Goal: Task Accomplishment & Management: Manage account settings

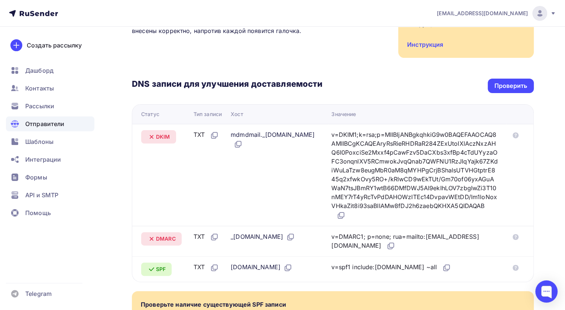
scroll to position [125, 0]
click at [511, 88] on div "Проверить" at bounding box center [510, 86] width 33 height 9
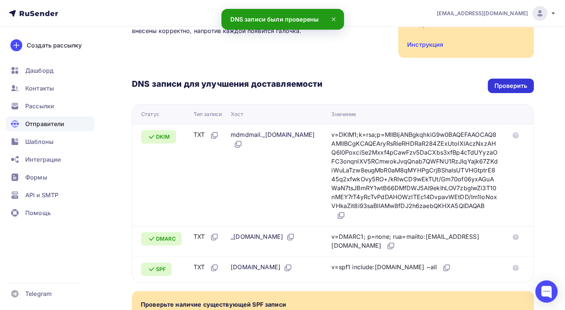
click at [511, 88] on div "Проверить" at bounding box center [510, 86] width 33 height 9
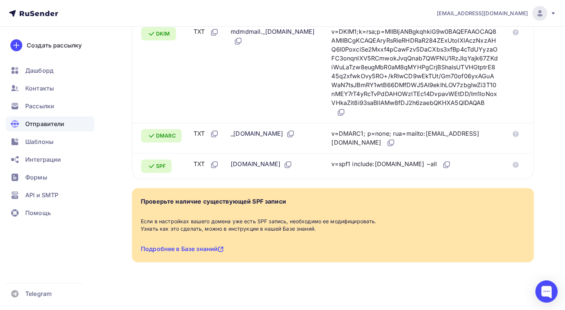
scroll to position [13, 0]
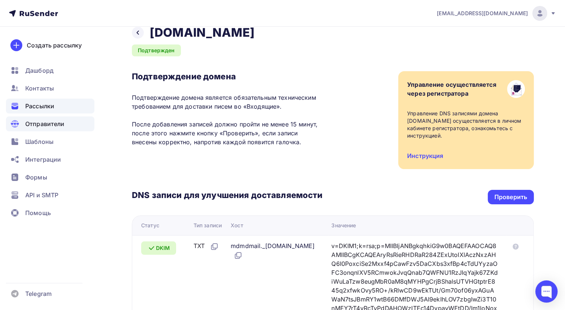
click at [31, 101] on div "Рассылки" at bounding box center [50, 106] width 88 height 15
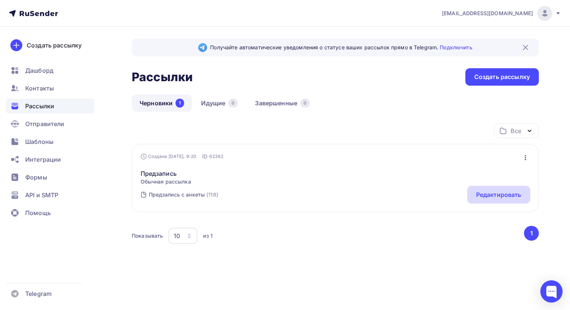
click at [526, 192] on div "Редактировать" at bounding box center [498, 195] width 63 height 18
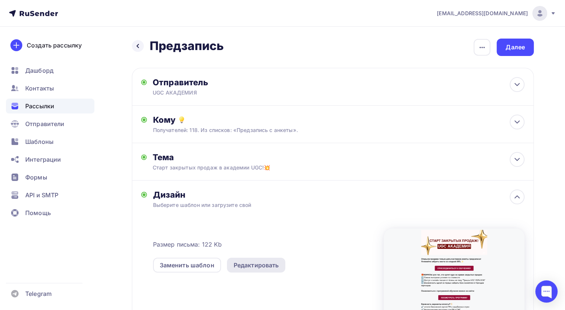
click at [241, 269] on div "Редактировать" at bounding box center [255, 265] width 45 height 9
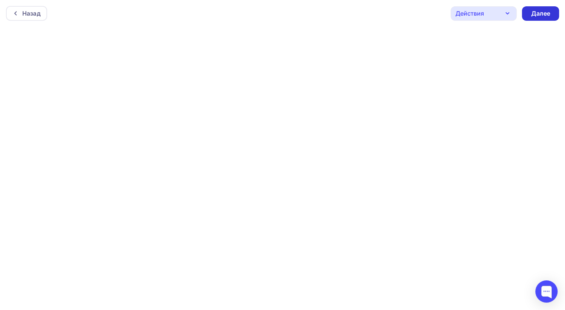
click at [529, 10] on div "Далее" at bounding box center [539, 13] width 37 height 14
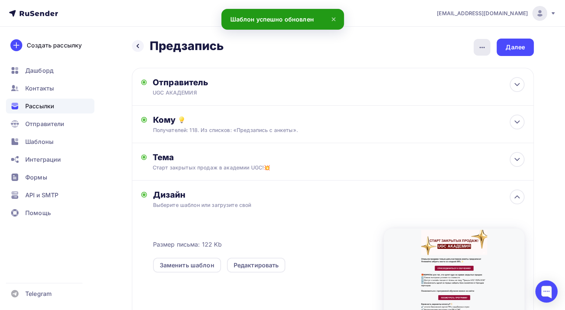
click at [477, 40] on div "button" at bounding box center [481, 47] width 17 height 17
click at [418, 42] on div "Назад Предзапись Предзапись Закончить позже Переименовать рассылку Удалить Далее" at bounding box center [333, 47] width 402 height 17
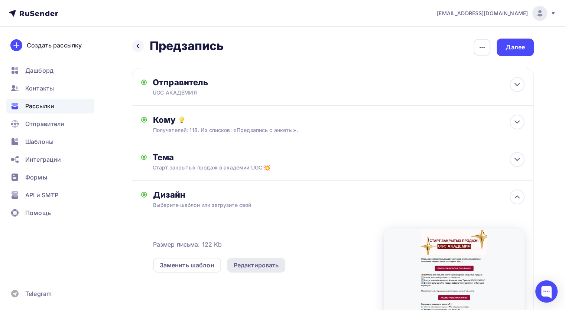
click at [251, 269] on div "Редактировать" at bounding box center [255, 265] width 45 height 9
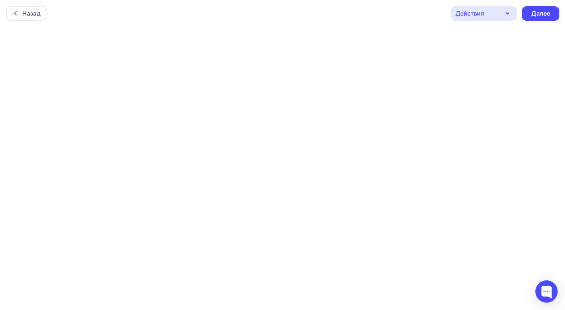
click at [471, 16] on div "Действия" at bounding box center [469, 13] width 29 height 9
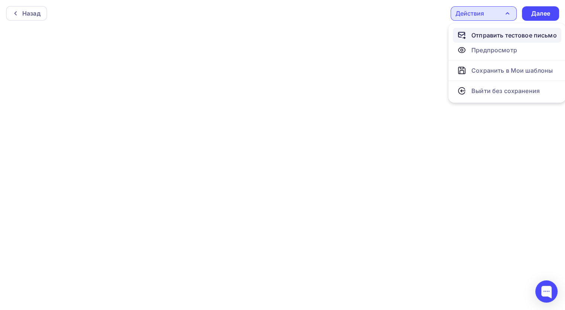
click at [483, 36] on div "Отправить тестовое письмо" at bounding box center [513, 35] width 85 height 9
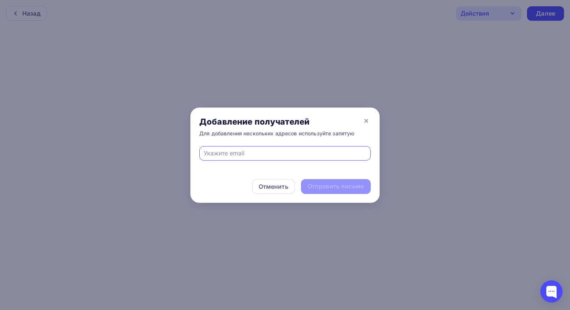
click at [227, 156] on input "text" at bounding box center [285, 153] width 163 height 9
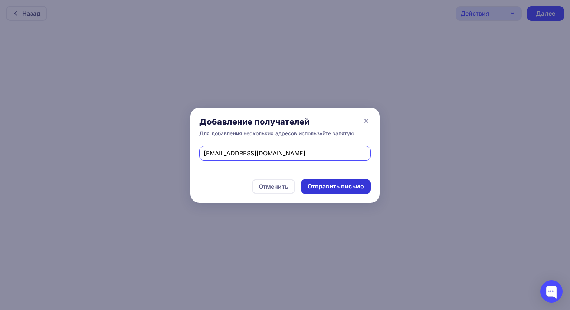
type input "Strong.lesy@mail.ru"
click at [324, 180] on div "Отправить письмо" at bounding box center [336, 186] width 70 height 15
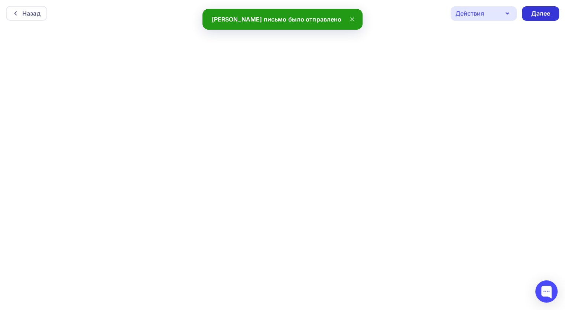
click at [530, 14] on div "Далее" at bounding box center [539, 13] width 37 height 14
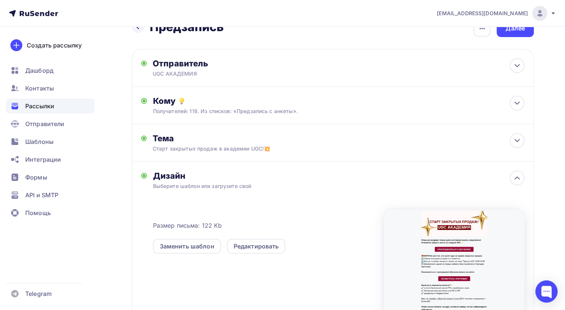
scroll to position [8, 0]
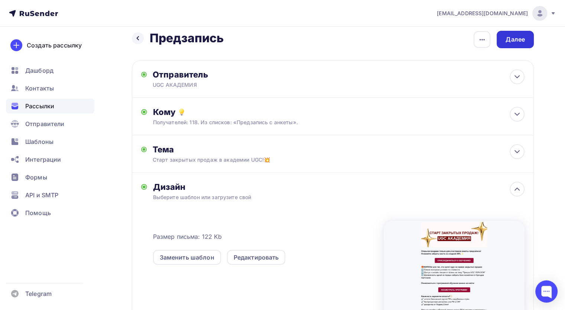
click at [510, 39] on div "Далее" at bounding box center [514, 39] width 19 height 9
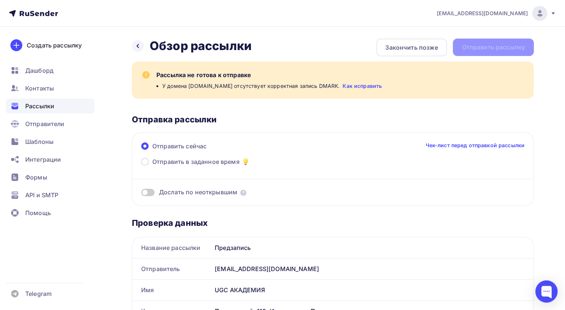
click at [360, 85] on link "Как исправить" at bounding box center [361, 85] width 39 height 7
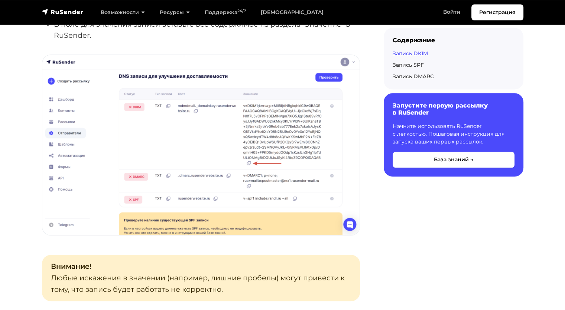
scroll to position [705, 0]
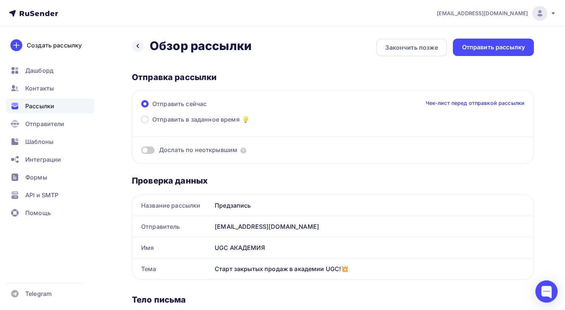
click at [153, 150] on span at bounding box center [147, 150] width 13 height 7
click at [141, 151] on input "checkbox" at bounding box center [141, 151] width 0 height 0
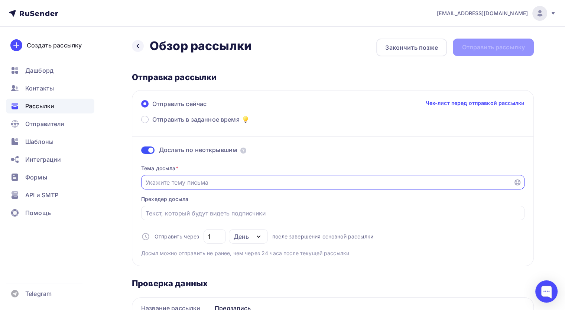
click at [186, 178] on input "Отправить в заданное время" at bounding box center [326, 182] width 363 height 9
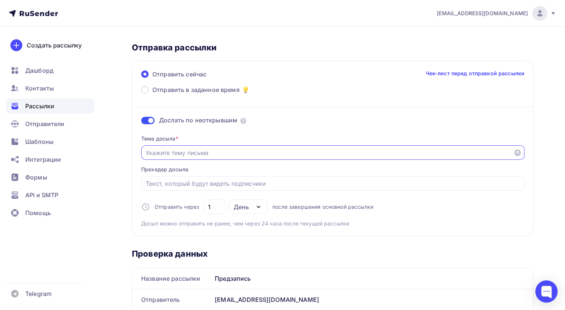
scroll to position [21, 0]
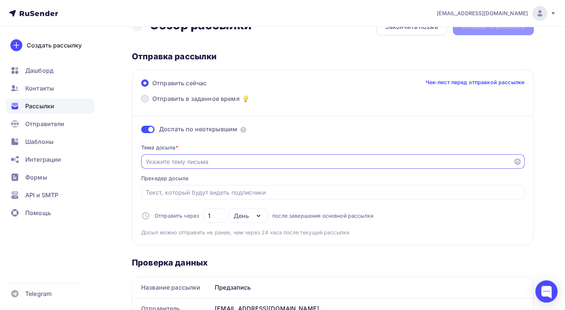
drag, startPoint x: 143, startPoint y: 101, endPoint x: 154, endPoint y: 102, distance: 11.9
click at [144, 102] on span at bounding box center [144, 98] width 7 height 7
click at [152, 103] on input "Отправить в заданное время" at bounding box center [152, 103] width 0 height 0
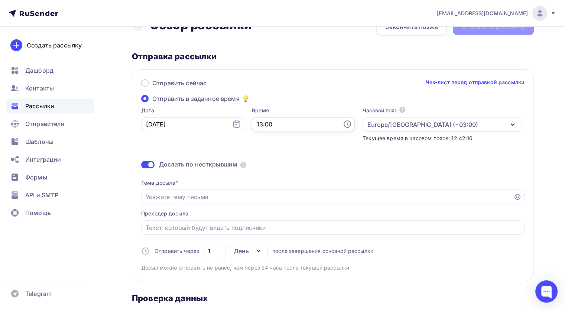
click at [309, 123] on input "13:00" at bounding box center [303, 124] width 103 height 14
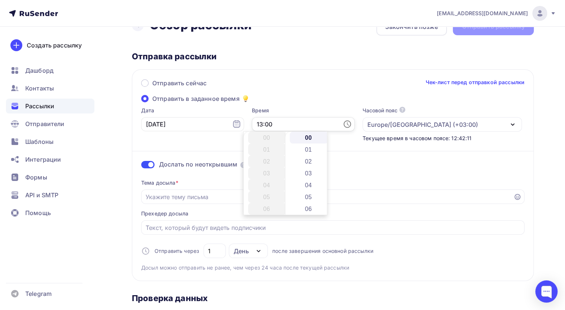
scroll to position [154, 0]
click at [252, 122] on input "13:00" at bounding box center [303, 124] width 103 height 14
click at [252, 124] on input "13:00" at bounding box center [303, 124] width 103 height 14
type input "15:00"
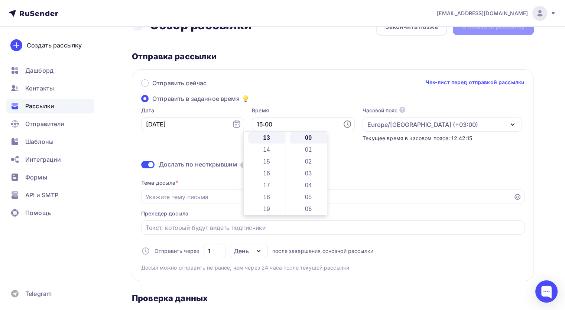
click at [197, 137] on div "Дата 12.10.2025" at bounding box center [192, 124] width 103 height 35
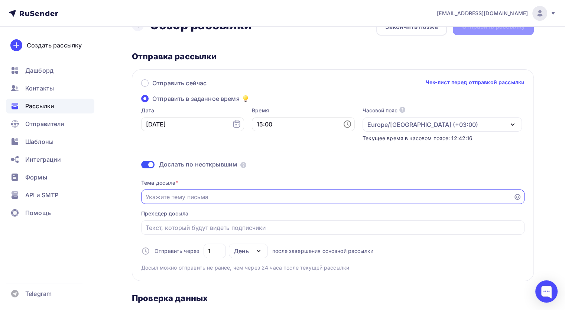
click at [194, 200] on input "Отправить в заданное время" at bounding box center [326, 197] width 363 height 9
type input "Мы уже начали! Ты с нами?"
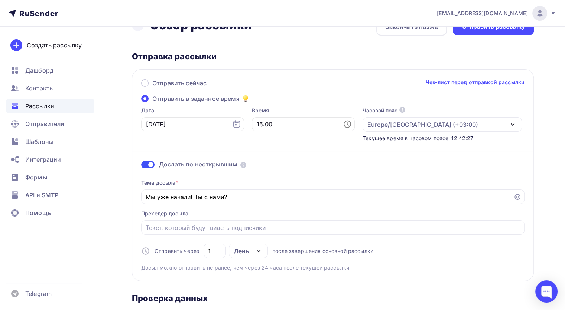
click at [179, 212] on div "Прехедер досыла" at bounding box center [164, 213] width 47 height 7
click at [203, 228] on input "Отправить в заданное время" at bounding box center [332, 227] width 375 height 9
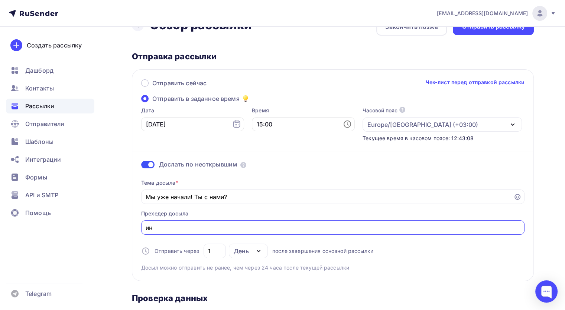
type input "и"
type input "м"
type input "ж"
click at [183, 227] on input "старт закрытх продаж" at bounding box center [332, 227] width 375 height 9
click at [239, 226] on input "старт закрытых продаж" at bounding box center [332, 227] width 375 height 9
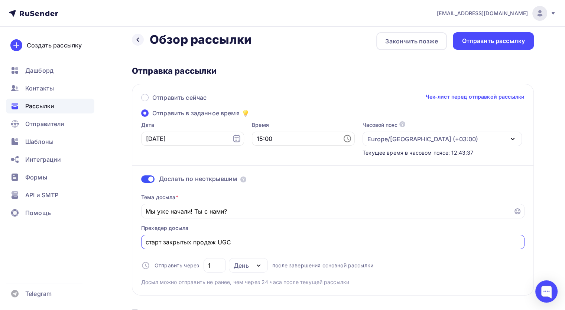
scroll to position [0, 0]
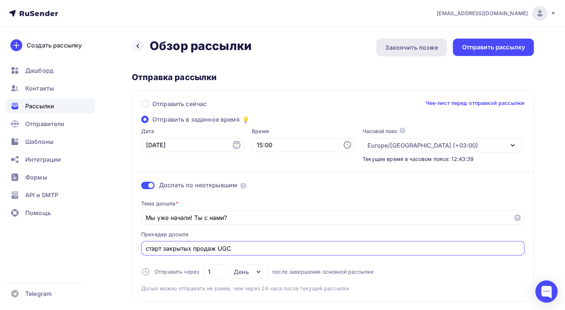
type input "старт закрытых продаж UGC"
click at [389, 52] on div "Закончить позже" at bounding box center [411, 47] width 53 height 9
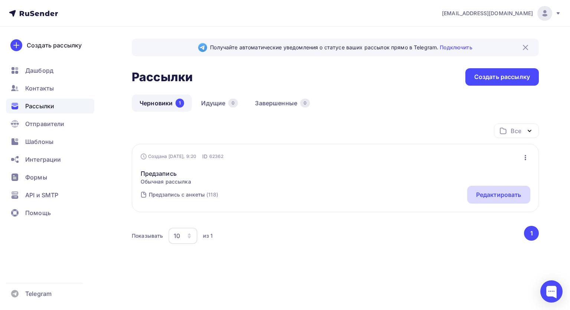
click at [500, 190] on div "Редактировать" at bounding box center [498, 194] width 45 height 9
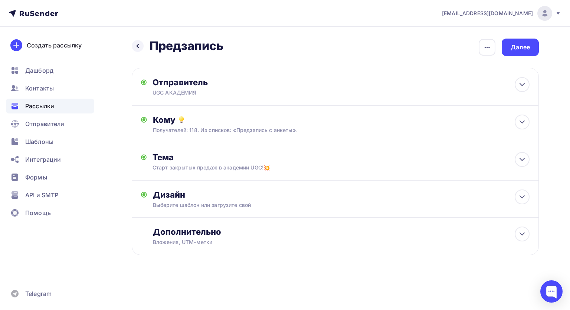
click at [128, 45] on div "Назад Предзапись Предзапись Закончить позже Переименовать рассылку Удалить Дале…" at bounding box center [285, 165] width 570 height 277
click at [137, 46] on icon at bounding box center [138, 46] width 2 height 4
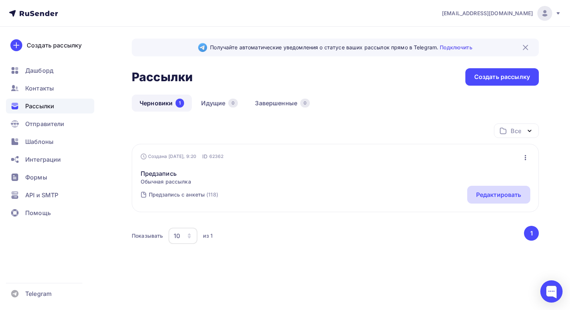
click at [486, 199] on div "Редактировать" at bounding box center [498, 195] width 63 height 18
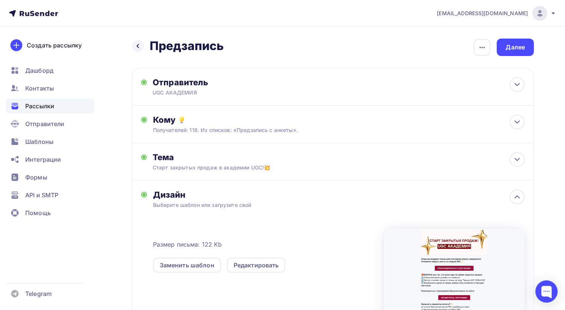
scroll to position [75, 0]
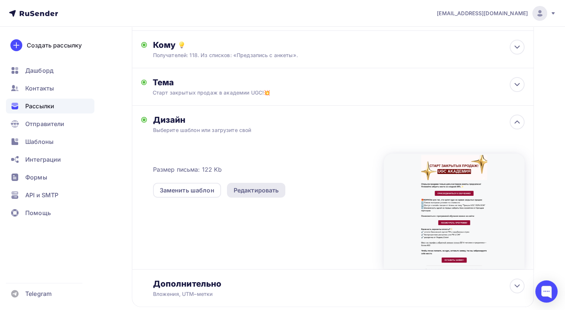
click at [251, 188] on div "Редактировать" at bounding box center [255, 190] width 45 height 9
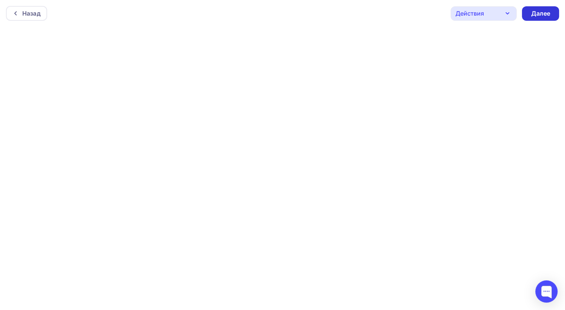
click at [526, 18] on div "Далее" at bounding box center [539, 13] width 37 height 14
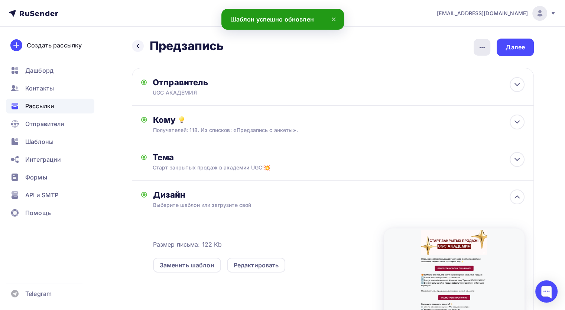
click at [484, 48] on icon "button" at bounding box center [481, 47] width 9 height 9
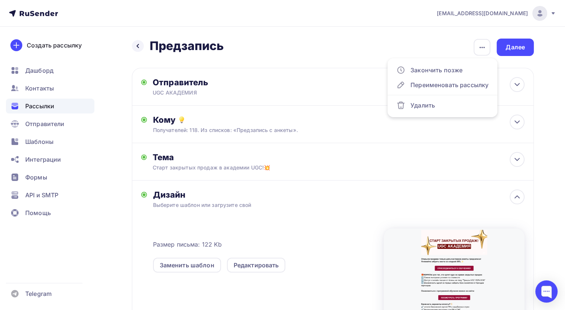
click at [355, 53] on div "Назад Предзапись Предзапись Закончить позже Переименовать рассылку Удалить Далее" at bounding box center [333, 47] width 402 height 17
click at [316, 128] on div "Получателей: 118. Из списков: «Предзапись с анкеты»." at bounding box center [320, 130] width 334 height 7
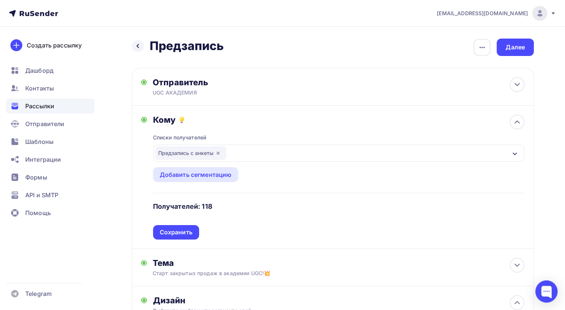
click at [524, 118] on div "Кому Списки получателей Предзапись с анкеты Все списки id Предзапись с анкеты (…" at bounding box center [333, 177] width 402 height 143
click at [43, 86] on span "Контакты" at bounding box center [39, 88] width 29 height 9
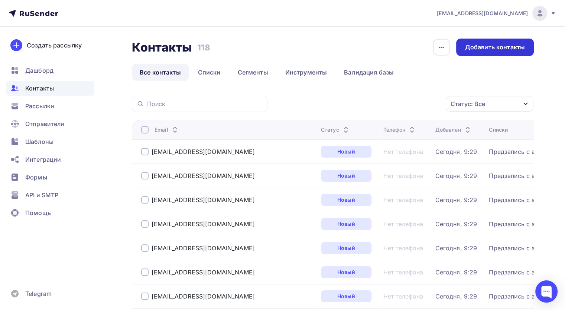
click at [469, 41] on div "Добавить контакты" at bounding box center [495, 47] width 78 height 17
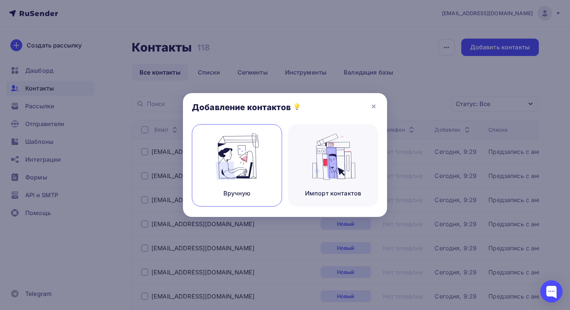
click at [232, 169] on img at bounding box center [237, 156] width 50 height 47
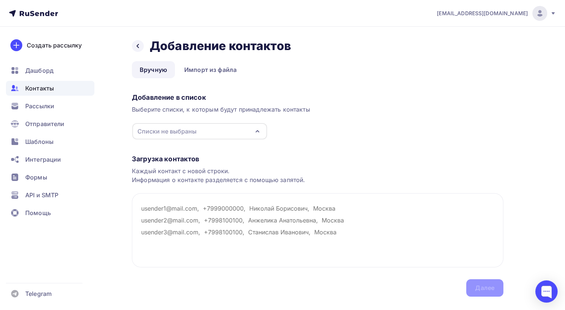
click at [234, 127] on div "Списки не выбраны" at bounding box center [199, 131] width 135 height 16
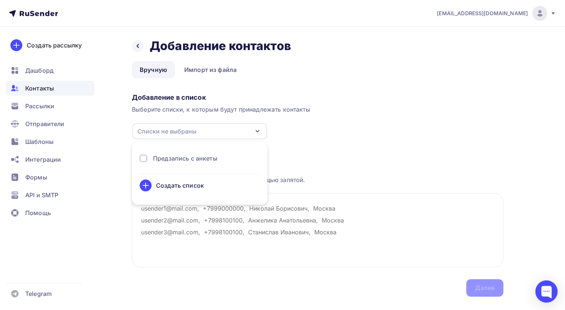
click at [212, 166] on div "Предзапись с анкеты" at bounding box center [200, 161] width 120 height 15
drag, startPoint x: 202, startPoint y: 150, endPoint x: 201, endPoint y: 157, distance: 7.1
click at [201, 157] on li "Предзапись с анкеты Создать список" at bounding box center [199, 173] width 135 height 54
click at [201, 157] on div "Предзапись с анкеты" at bounding box center [185, 158] width 64 height 9
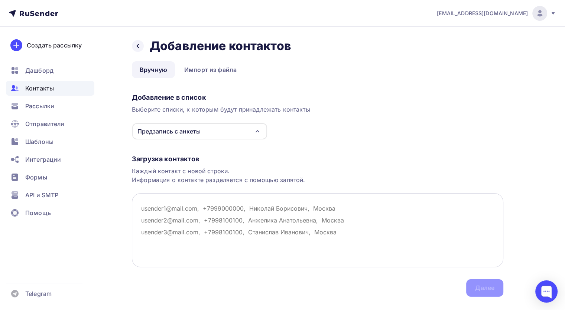
click at [180, 260] on textarea at bounding box center [317, 230] width 371 height 74
click at [174, 232] on textarea at bounding box center [317, 230] width 371 height 74
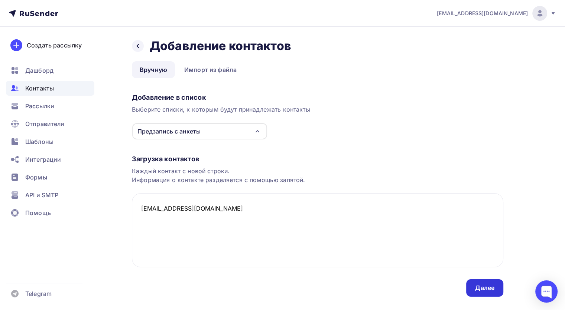
type textarea "alina300603@mail.ru"
click at [484, 292] on div "Далее" at bounding box center [484, 287] width 37 height 17
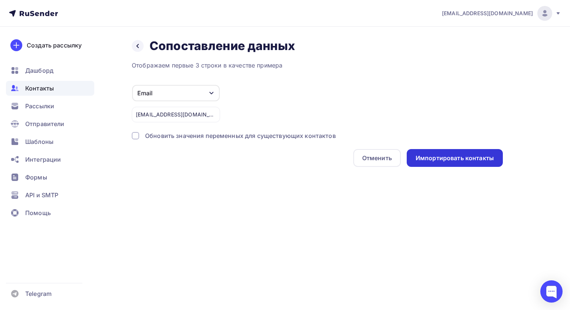
click at [455, 155] on div "Импортировать контакты" at bounding box center [455, 158] width 78 height 9
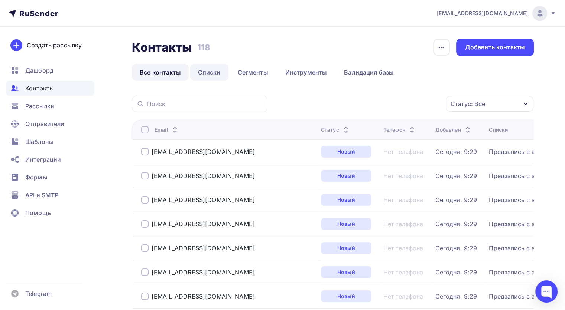
click at [212, 68] on link "Списки" at bounding box center [209, 72] width 38 height 17
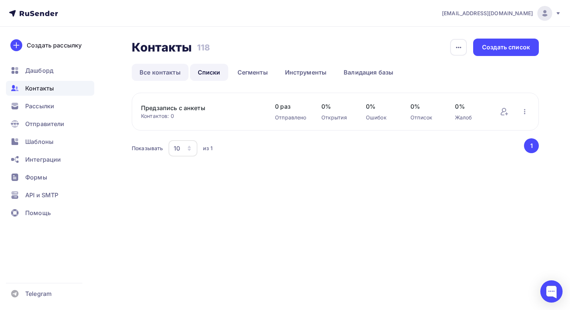
click at [171, 72] on link "Все контакты" at bounding box center [160, 72] width 57 height 17
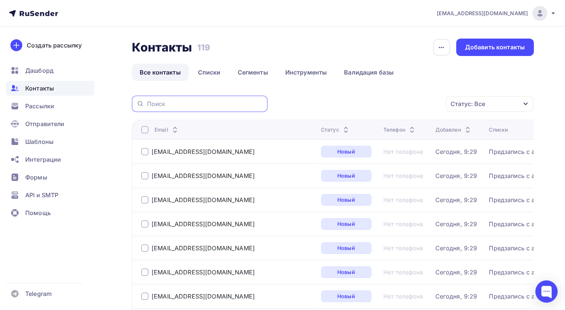
click at [194, 106] on input "text" at bounding box center [205, 104] width 116 height 8
type input "alina30"
click at [52, 102] on span "Рассылки" at bounding box center [39, 106] width 29 height 9
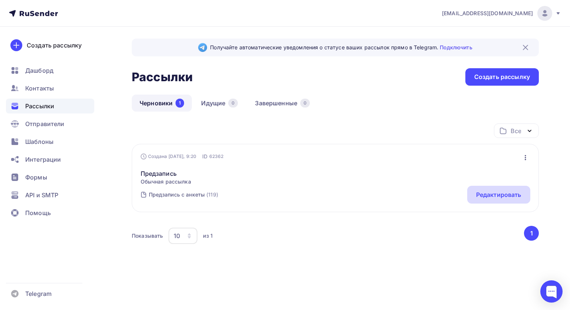
click at [482, 191] on div "Редактировать" at bounding box center [498, 194] width 45 height 9
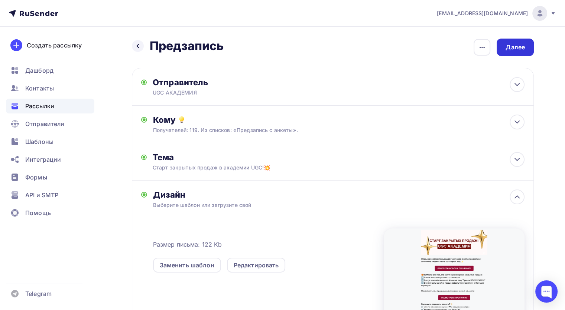
click at [514, 52] on div "Далее" at bounding box center [514, 47] width 37 height 17
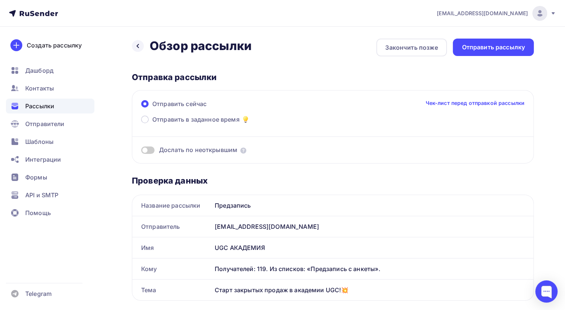
click at [147, 150] on span at bounding box center [147, 150] width 13 height 7
click at [141, 151] on input "checkbox" at bounding box center [141, 151] width 0 height 0
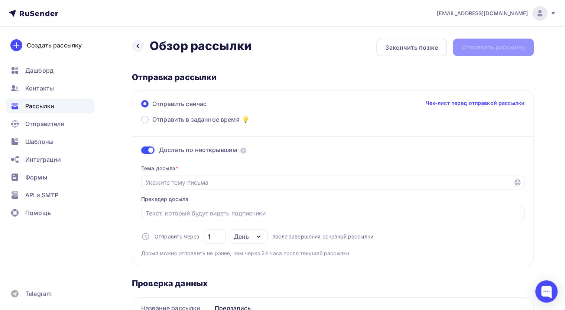
click at [147, 150] on span at bounding box center [147, 150] width 13 height 7
click at [141, 151] on input "checkbox" at bounding box center [141, 151] width 0 height 0
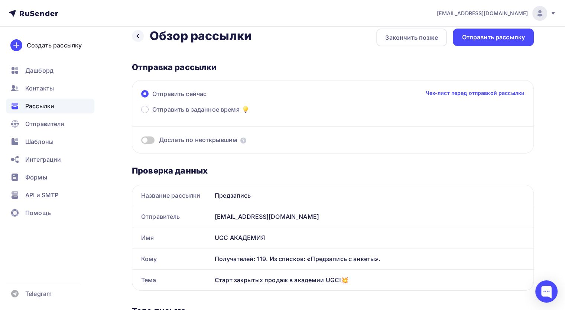
scroll to position [7, 0]
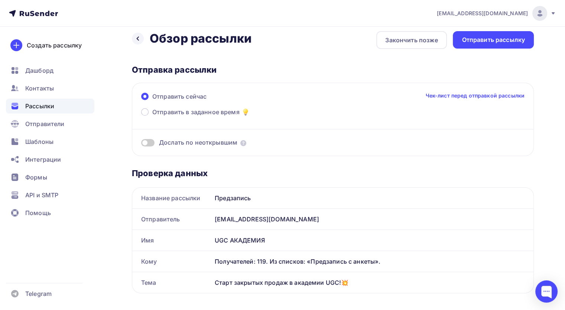
click at [145, 143] on span at bounding box center [147, 142] width 13 height 7
click at [141, 144] on input "checkbox" at bounding box center [141, 144] width 0 height 0
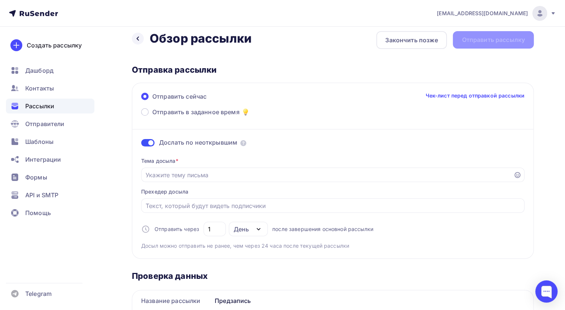
click at [485, 96] on link "Чек-лист перед отправкой рассылки" at bounding box center [474, 95] width 99 height 7
click at [222, 168] on div at bounding box center [332, 175] width 383 height 14
click at [210, 171] on input "Отправить в заданное время" at bounding box center [326, 175] width 363 height 9
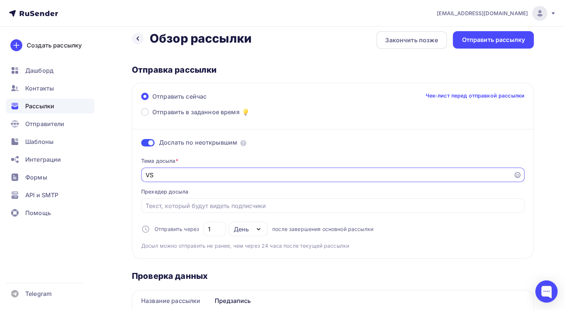
type input "V"
type input "Мы уже начали! Ты с нами?"
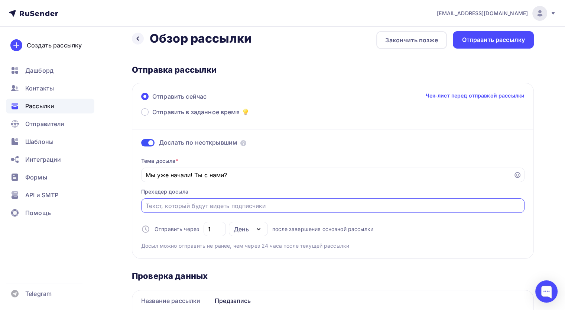
click at [193, 209] on input "Отправить в заданное время" at bounding box center [332, 206] width 375 height 9
click at [137, 114] on div "Отправить сейчас Чек-лист перед отправкой рассылки Отправить в заданное время Д…" at bounding box center [333, 171] width 402 height 176
click at [141, 114] on label "Отправить в заданное время" at bounding box center [195, 113] width 109 height 10
click at [152, 117] on input "Отправить в заданное время" at bounding box center [152, 117] width 0 height 0
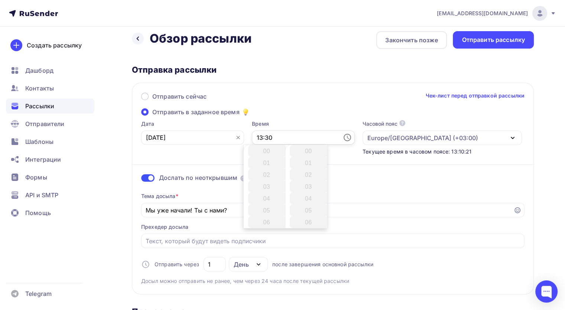
click at [294, 137] on input "13:30" at bounding box center [303, 138] width 103 height 14
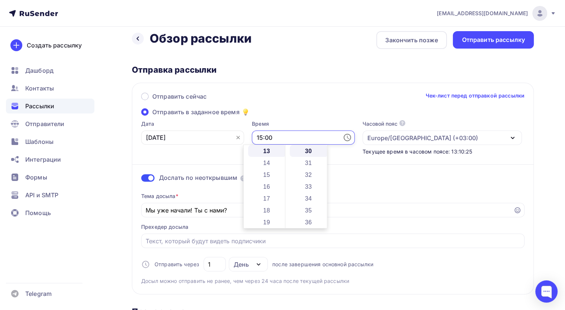
type input "15:00"
click at [292, 116] on div "Отправить сейчас Чек-лист перед отправкой рассылки Отправить в заданное время Д…" at bounding box center [333, 189] width 402 height 212
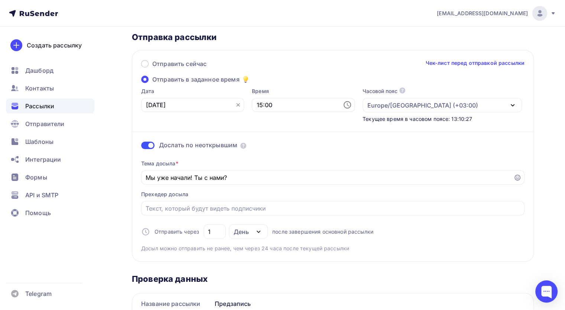
scroll to position [40, 0]
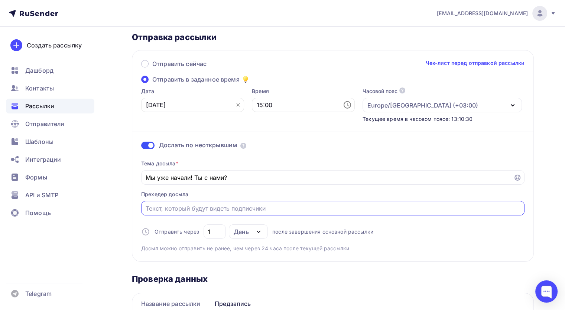
click at [256, 204] on input "Отправить в заданное время" at bounding box center [332, 208] width 375 height 9
type input "л"
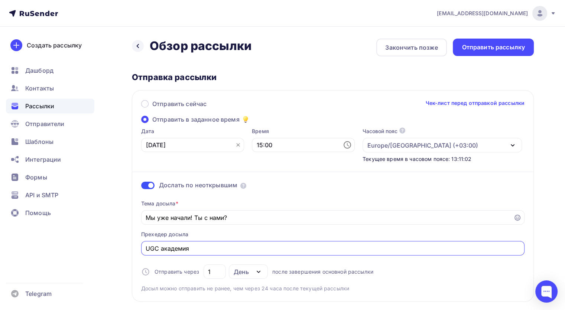
scroll to position [1, 0]
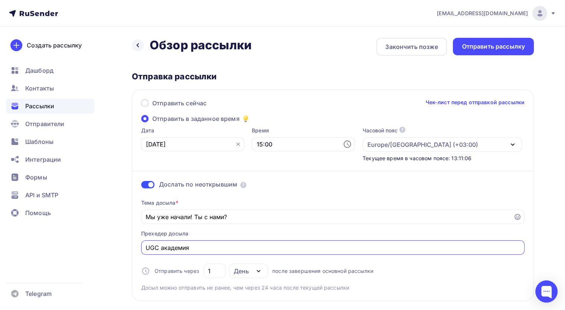
type input "UGC академия"
click at [137, 48] on div at bounding box center [138, 45] width 12 height 12
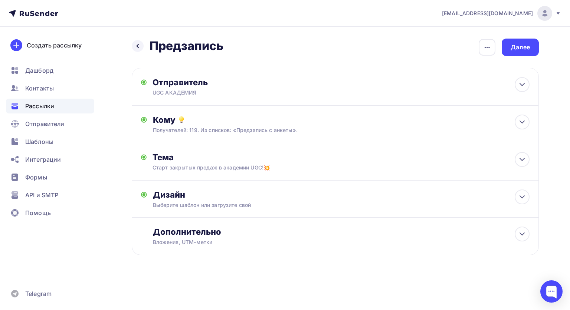
click at [137, 48] on icon at bounding box center [138, 46] width 6 height 6
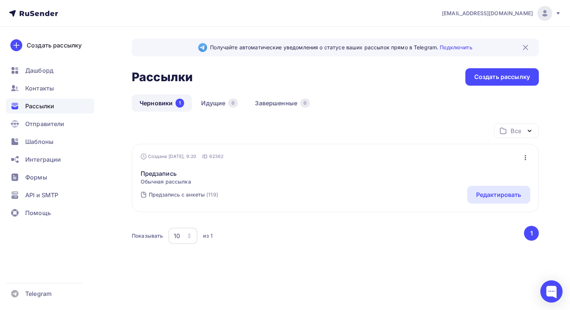
click at [251, 170] on div "Предзапись Обычная рассылка Редактировать Копировать Добавить в папку Удалить" at bounding box center [336, 172] width 390 height 25
click at [182, 194] on div "Предзапись с анкеты" at bounding box center [177, 194] width 56 height 7
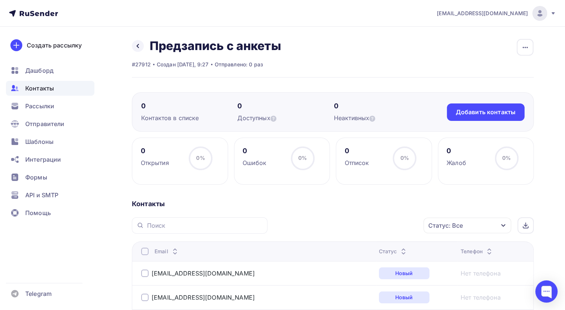
click at [138, 54] on div "Назад Предзапись с анкеты Переименовать список Скачать список Отписать адреса Н…" at bounding box center [206, 54] width 149 height 30
click at [138, 46] on icon at bounding box center [138, 46] width 2 height 4
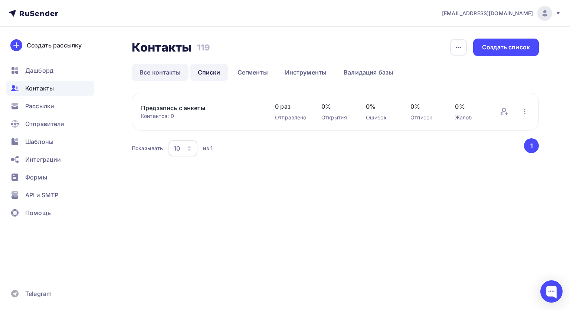
click at [171, 77] on link "Все контакты" at bounding box center [160, 72] width 57 height 17
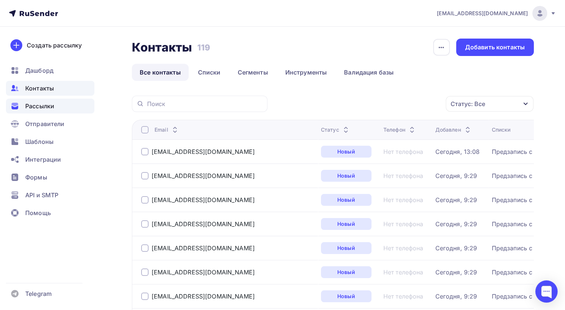
click at [65, 107] on div "Рассылки" at bounding box center [50, 106] width 88 height 15
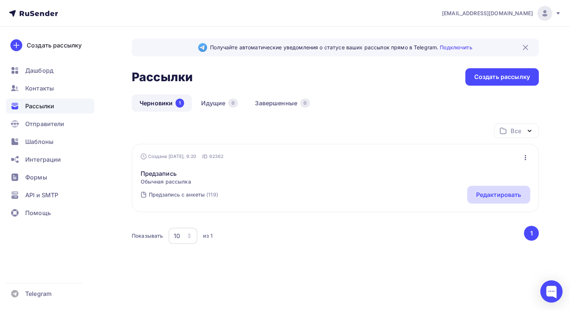
click at [501, 196] on div "Редактировать" at bounding box center [498, 194] width 45 height 9
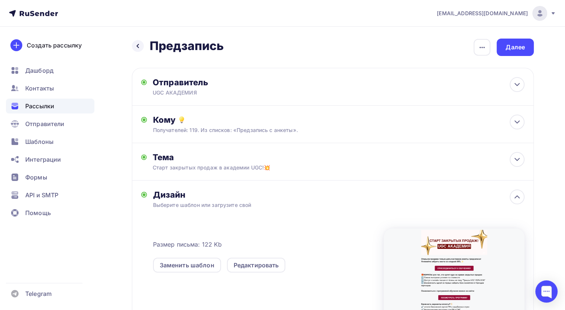
click at [310, 197] on div "Дизайн" at bounding box center [338, 195] width 371 height 10
click at [411, 254] on div at bounding box center [453, 287] width 141 height 116
click at [261, 258] on div "Редактировать" at bounding box center [256, 265] width 59 height 15
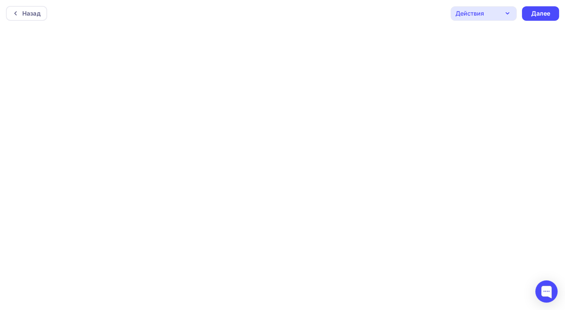
click at [493, 10] on div "Действия" at bounding box center [483, 13] width 66 height 14
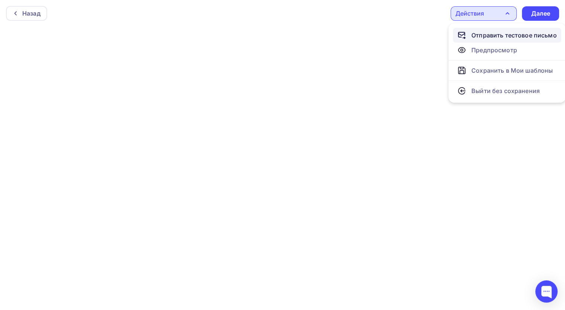
click at [496, 31] on div "Отправить тестовое письмо" at bounding box center [513, 35] width 85 height 9
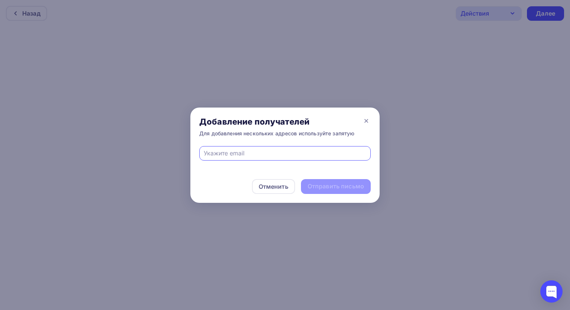
type input "alina300603@mail.ru"
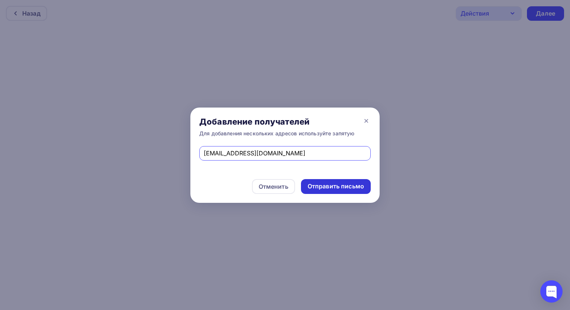
click at [313, 187] on div "Отправить письмо" at bounding box center [336, 186] width 56 height 9
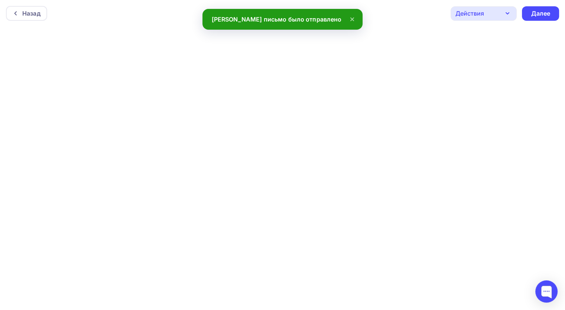
click at [469, 12] on div "Действия" at bounding box center [469, 13] width 29 height 9
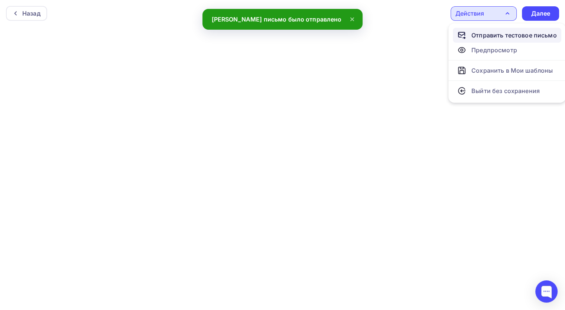
click at [478, 30] on link "Отправить тестовое письмо" at bounding box center [506, 35] width 108 height 15
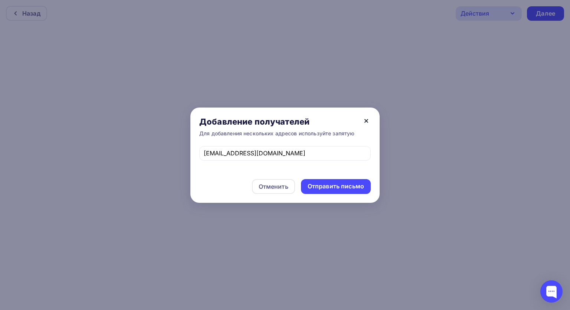
click at [368, 123] on icon at bounding box center [366, 121] width 9 height 9
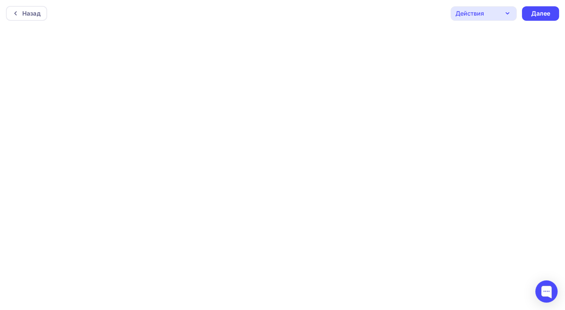
scroll to position [1, 0]
click at [537, 15] on div "Далее" at bounding box center [539, 12] width 19 height 9
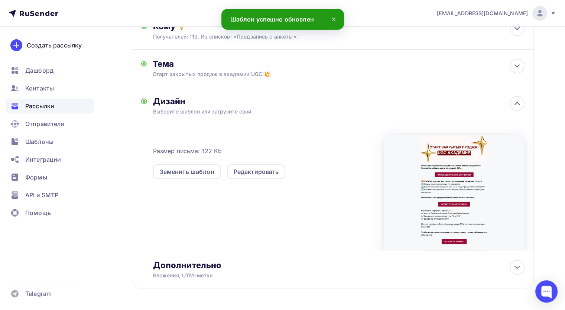
scroll to position [119, 0]
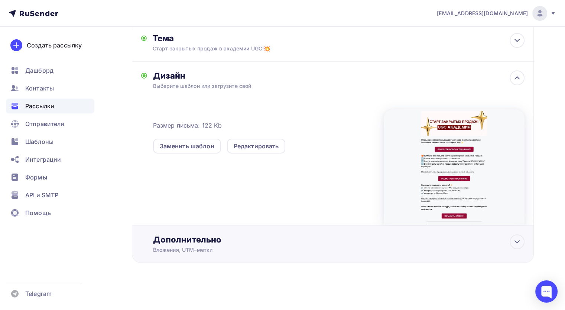
click at [520, 253] on div "Дополнительно Вложения, UTM–метки Вложения Добавить файл Максимальный суммарный…" at bounding box center [333, 244] width 402 height 37
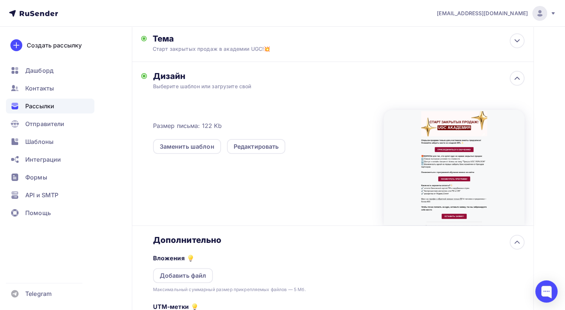
scroll to position [7, 0]
click at [520, 248] on div at bounding box center [516, 242] width 15 height 15
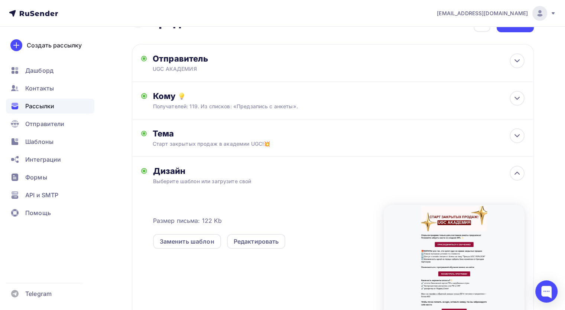
scroll to position [0, 0]
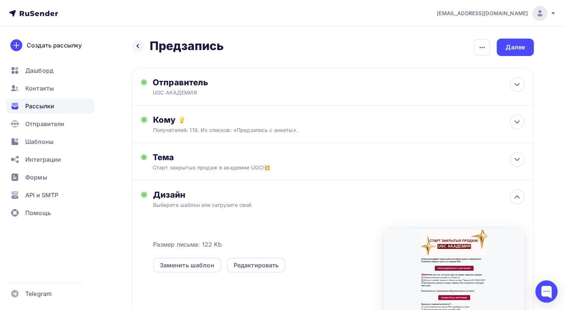
click at [62, 102] on div "Рассылки" at bounding box center [50, 106] width 88 height 15
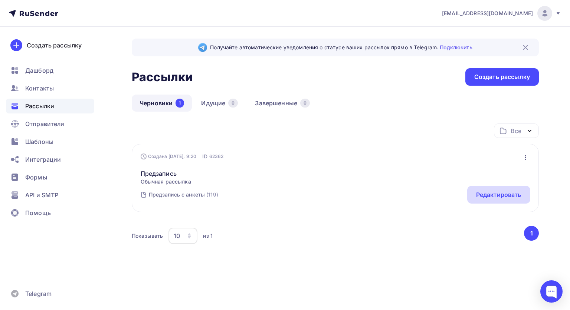
click at [495, 189] on div "Редактировать" at bounding box center [498, 195] width 63 height 18
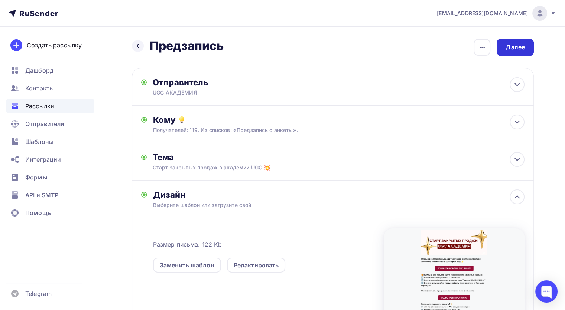
click at [516, 52] on div "Далее" at bounding box center [514, 47] width 37 height 17
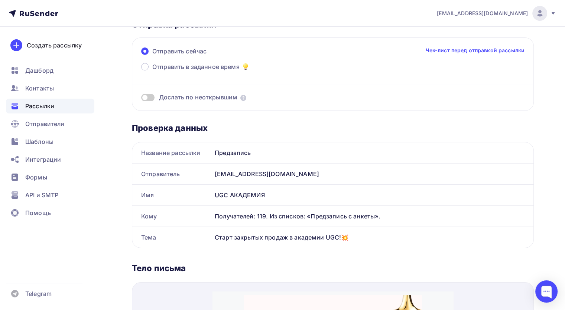
scroll to position [50, 0]
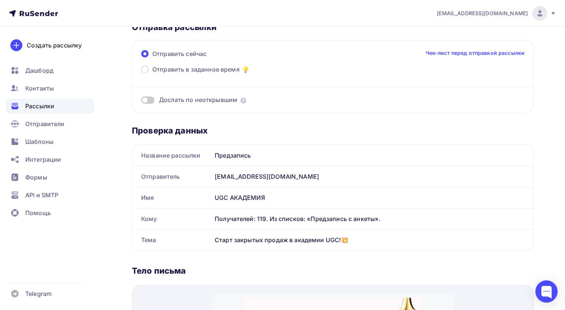
click at [149, 101] on span at bounding box center [147, 100] width 13 height 7
click at [141, 101] on input "checkbox" at bounding box center [141, 101] width 0 height 0
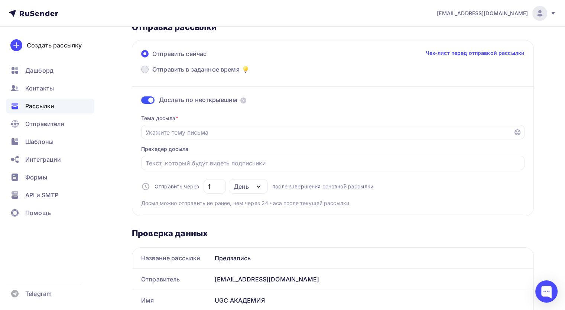
click at [153, 70] on span "Отправить в заданное время" at bounding box center [195, 69] width 87 height 9
click at [152, 74] on input "Отправить в заданное время" at bounding box center [152, 74] width 0 height 0
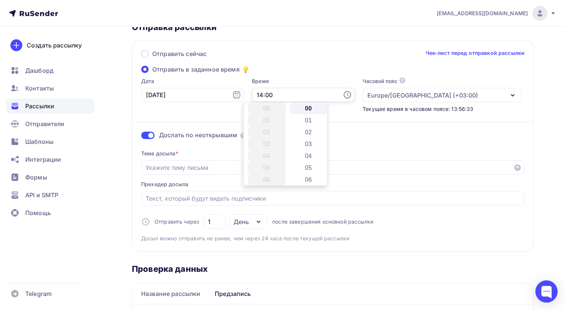
click at [252, 97] on input "14:00" at bounding box center [303, 95] width 103 height 14
type input "15:00"
click at [181, 167] on input "Отправить в заданное время" at bounding box center [326, 167] width 363 height 9
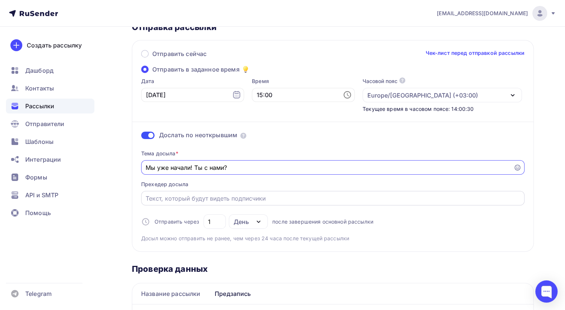
type input "Мы уже начали! Ты с нами?"
click at [185, 192] on div at bounding box center [332, 198] width 383 height 14
click at [184, 191] on div at bounding box center [332, 198] width 383 height 14
click at [182, 200] on input "Отправить в заданное время" at bounding box center [332, 198] width 375 height 9
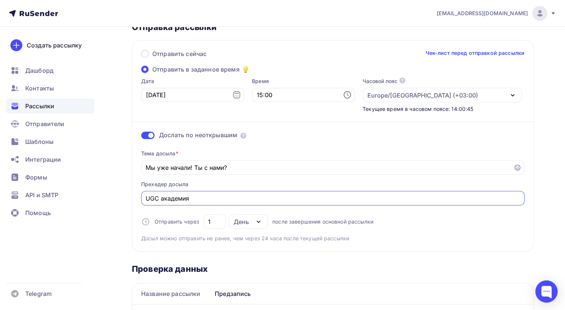
type input "UGC академия"
click at [178, 209] on div "Тема досыла * Мы уже начали! Ты с нами? Прехедер досыла UGC академия Отправить …" at bounding box center [332, 193] width 383 height 98
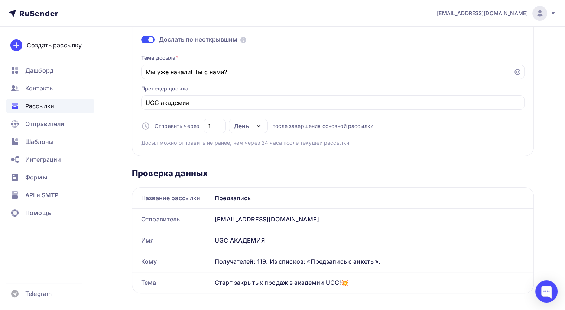
scroll to position [139, 0]
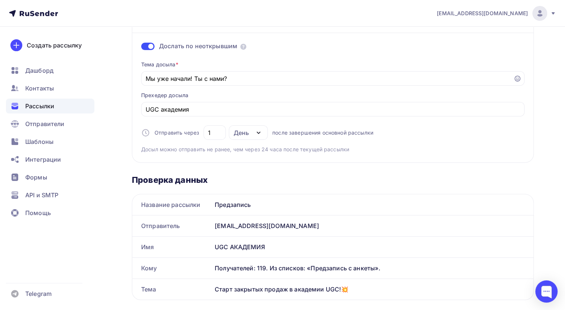
click at [251, 131] on div "День" at bounding box center [248, 132] width 39 height 14
click at [216, 136] on input "1" at bounding box center [215, 132] width 14 height 9
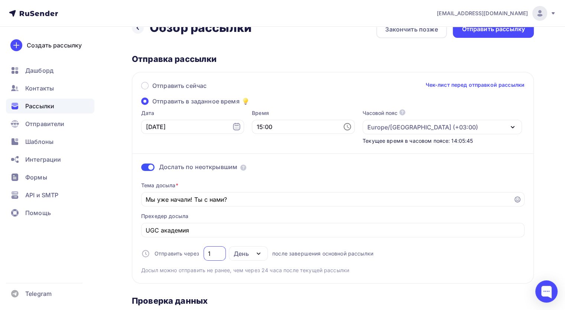
scroll to position [0, 0]
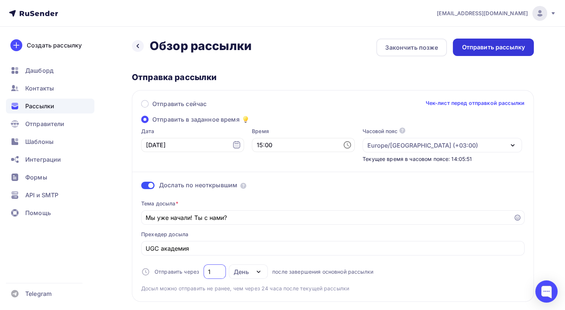
click at [511, 49] on div "Отправить рассылку" at bounding box center [492, 47] width 63 height 9
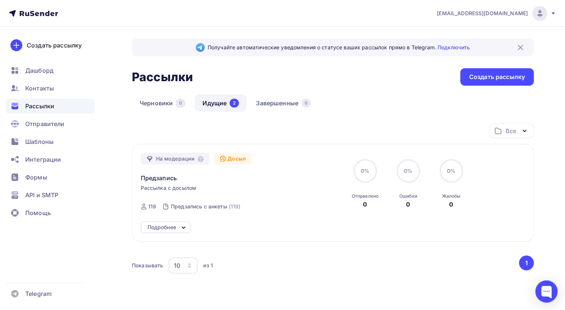
click at [223, 101] on link "Идущие 2" at bounding box center [220, 103] width 52 height 17
click at [226, 160] on div "Досыл" at bounding box center [232, 159] width 37 height 12
click at [167, 237] on div "На модерации Досыл Предзапись Рассылка с досылом Отправка Сегодня, 15:00 ID 119…" at bounding box center [333, 193] width 402 height 98
click at [169, 231] on div "Подробнее" at bounding box center [161, 227] width 29 height 9
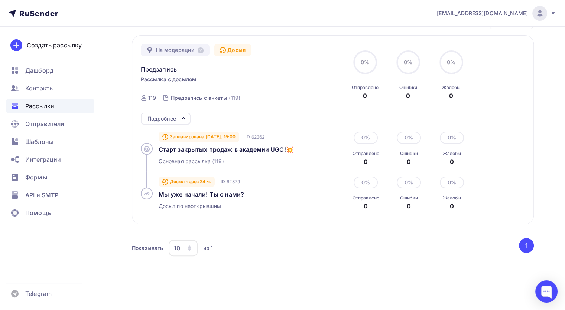
scroll to position [106, 0]
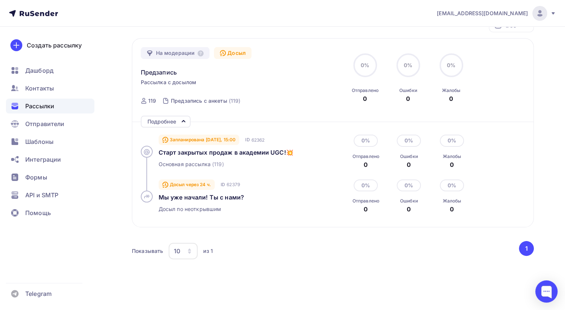
click at [550, 182] on div "Получайте автоматические уведомления о статусе ваших рассылок прямо в Telegram.…" at bounding box center [282, 128] width 565 height 414
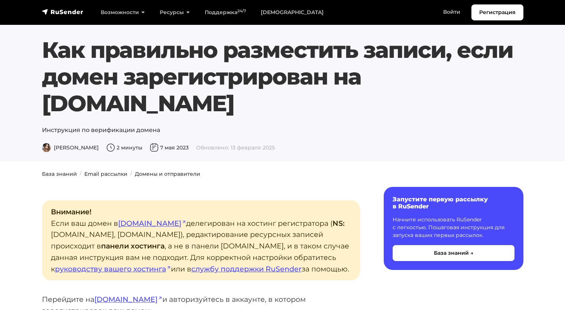
scroll to position [1188, 0]
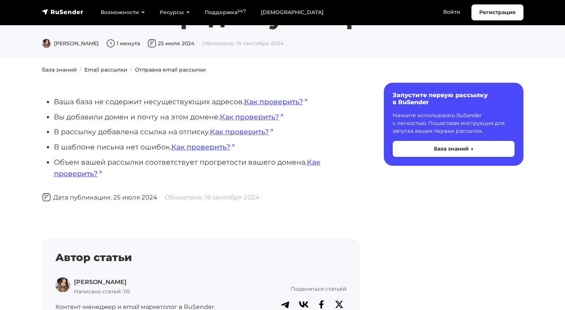
scroll to position [27, 0]
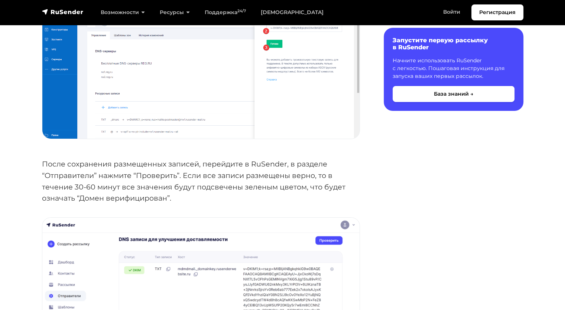
scroll to position [2598, 0]
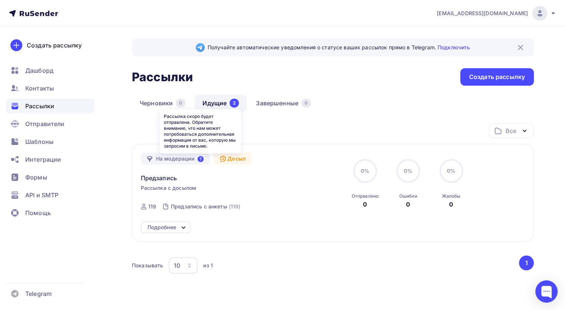
click at [199, 160] on icon at bounding box center [200, 159] width 6 height 6
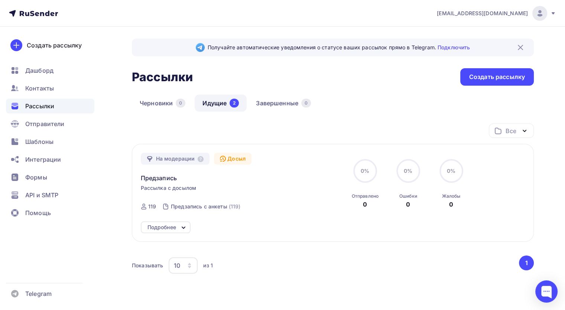
click at [181, 226] on icon at bounding box center [183, 227] width 9 height 9
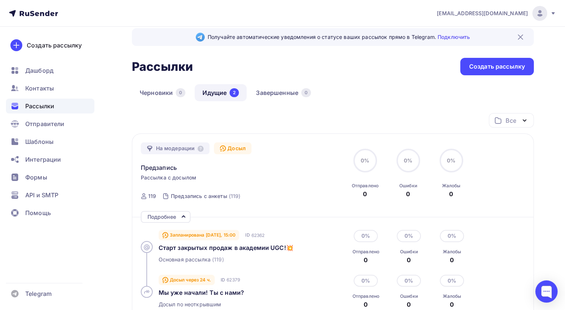
scroll to position [40, 0]
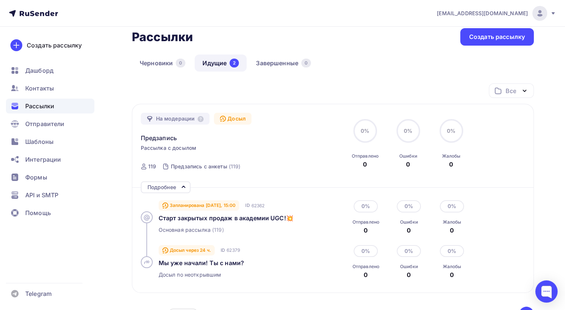
click at [152, 119] on div "На модерации" at bounding box center [175, 119] width 69 height 12
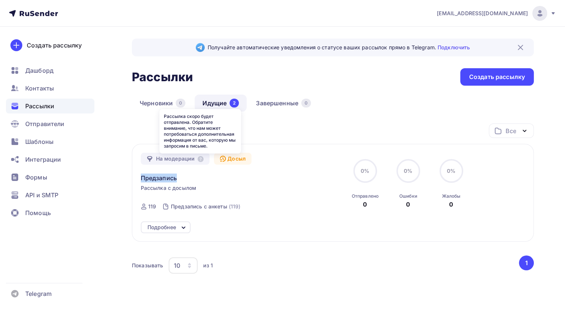
drag, startPoint x: 202, startPoint y: 157, endPoint x: 227, endPoint y: 186, distance: 38.2
click at [227, 186] on div "На модерации Досыл Предзапись Рассылка с досылом Отправка Сегодня, 15:00 ID 119…" at bounding box center [225, 184] width 169 height 63
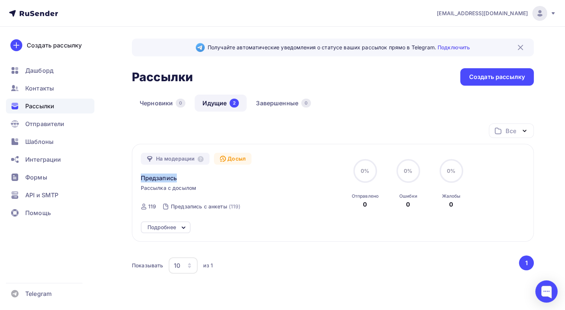
click at [261, 183] on div "На модерации Досыл Предзапись Рассылка с досылом Отправка Сегодня, 15:00 ID 119…" at bounding box center [225, 184] width 169 height 63
click at [197, 153] on div "На модерации" at bounding box center [175, 159] width 69 height 12
click at [197, 155] on body "kozlovaae@internet.ru Аккаунт Тарифы Выйти Создать рассылку Дашборд Контакты Ра…" at bounding box center [282, 155] width 565 height 310
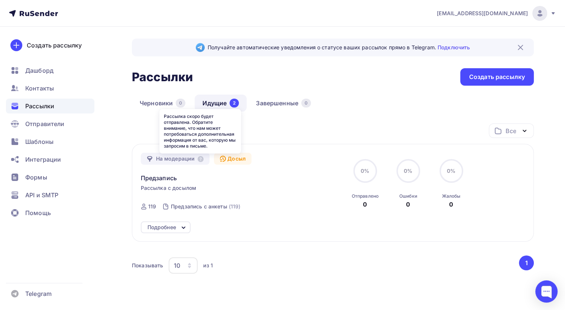
click at [197, 155] on div "Рассылка скоро будет отправлена. Обратите внимание, что нам может потребоваться…" at bounding box center [200, 131] width 82 height 49
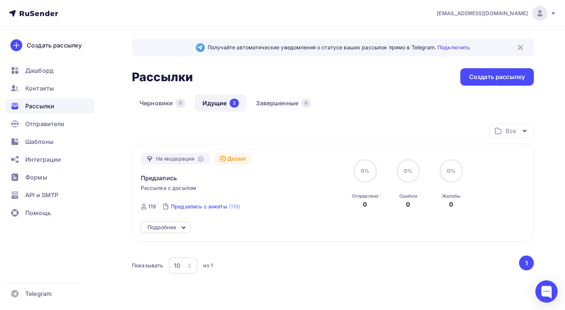
click at [207, 201] on link "Предзапись с анкеты (119)" at bounding box center [205, 207] width 71 height 12
click at [178, 214] on div "Предзапись с анкеты (119)" at bounding box center [202, 207] width 86 height 18
click at [178, 217] on div "На модерации Досыл Предзапись Рассылка с досылом Отправка [DATE], 15:00 ID 119 …" at bounding box center [333, 193] width 402 height 98
click at [179, 230] on icon at bounding box center [183, 227] width 9 height 9
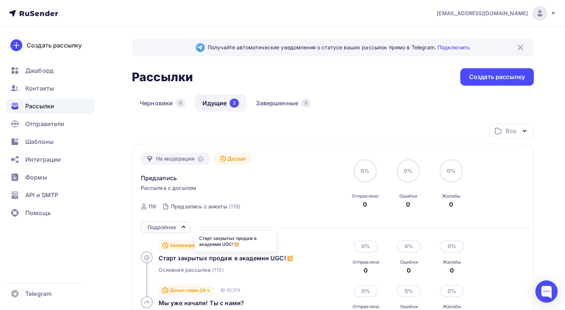
click at [194, 242] on div "Запланирована Сегодня, 15:00" at bounding box center [198, 246] width 81 height 10
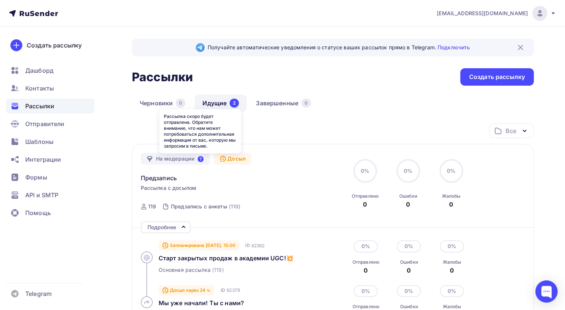
click at [200, 158] on icon at bounding box center [200, 159] width 6 height 6
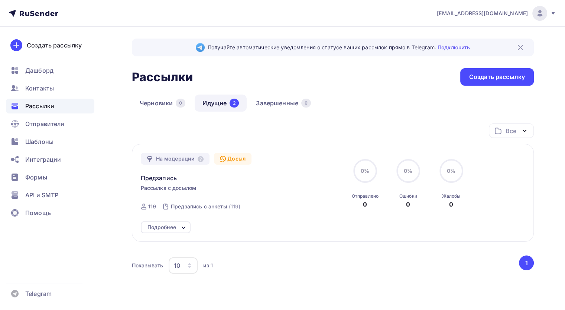
click at [177, 230] on div "Подробнее" at bounding box center [166, 228] width 50 height 12
click at [156, 225] on div "Подробнее" at bounding box center [161, 227] width 29 height 9
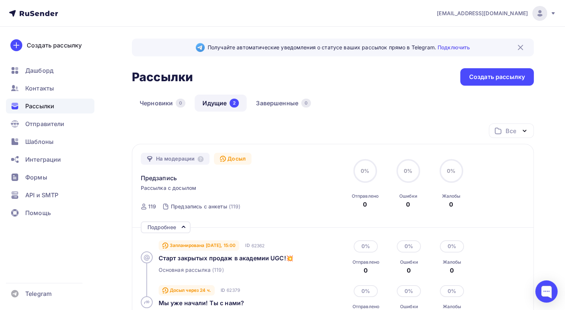
click at [156, 225] on div "Подробнее" at bounding box center [161, 227] width 29 height 9
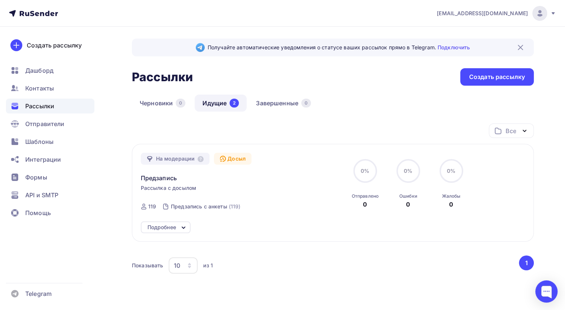
click at [156, 225] on div "Подробнее" at bounding box center [161, 227] width 29 height 9
click at [183, 225] on icon at bounding box center [183, 227] width 9 height 9
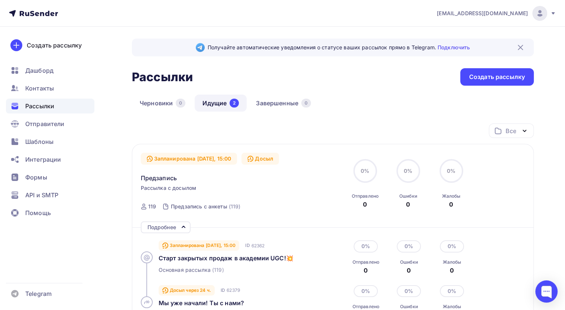
scroll to position [131, 0]
